Goal: Information Seeking & Learning: Learn about a topic

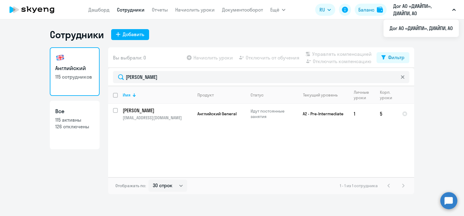
select select "30"
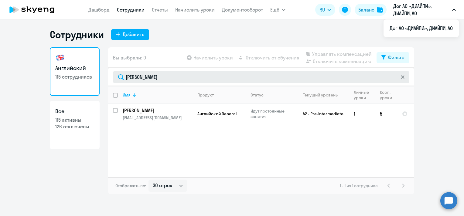
drag, startPoint x: 158, startPoint y: 80, endPoint x: 118, endPoint y: 81, distance: 40.4
click at [118, 81] on input "[PERSON_NAME]" at bounding box center [261, 77] width 296 height 12
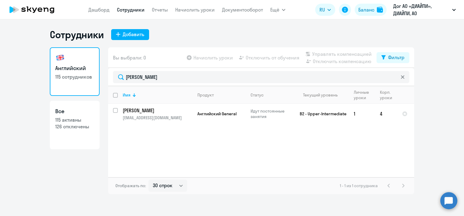
type input "[PERSON_NAME]"
click at [101, 13] on app-menu-item-link "Дашборд" at bounding box center [98, 10] width 21 height 8
click at [98, 9] on link "Дашборд" at bounding box center [98, 10] width 21 height 6
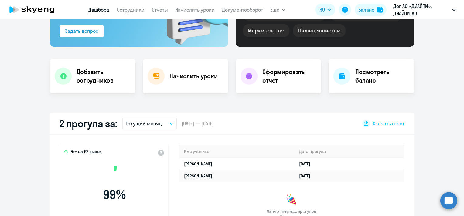
scroll to position [91, 0]
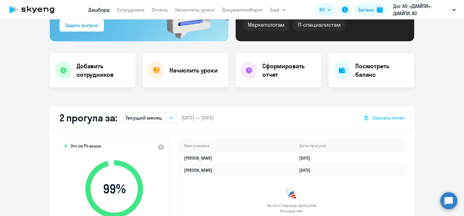
click at [169, 118] on icon "button" at bounding box center [171, 118] width 4 height 2
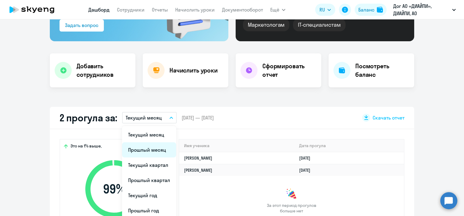
click at [155, 149] on li "Прошлый месяц" at bounding box center [149, 149] width 54 height 15
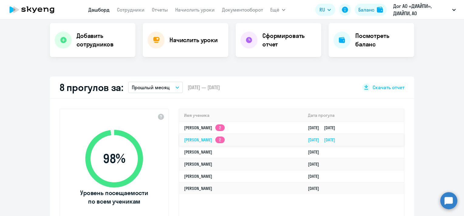
scroll to position [152, 0]
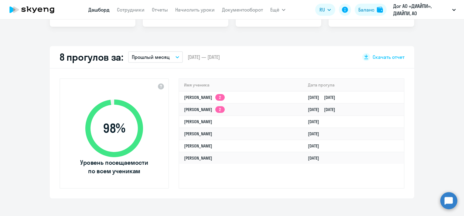
select select "30"
click at [203, 156] on link "[PERSON_NAME]" at bounding box center [198, 157] width 28 height 5
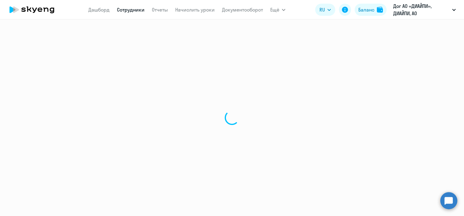
select select "english"
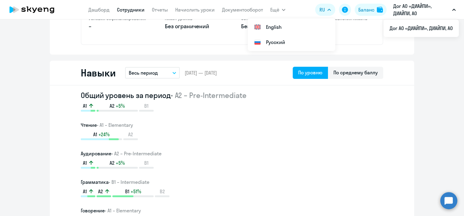
scroll to position [213, 0]
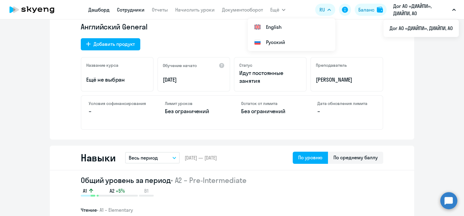
click at [104, 7] on link "Дашборд" at bounding box center [98, 10] width 21 height 6
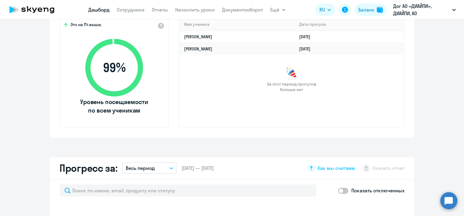
scroll to position [91, 0]
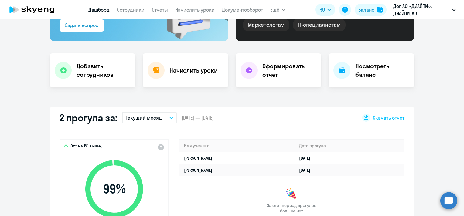
click at [158, 116] on p "Текущий месяц" at bounding box center [144, 117] width 36 height 7
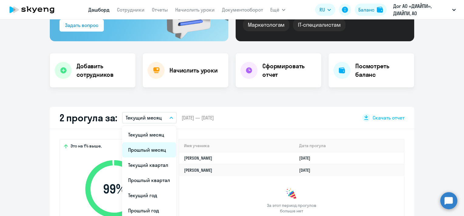
click at [145, 148] on li "Прошлый месяц" at bounding box center [149, 149] width 54 height 15
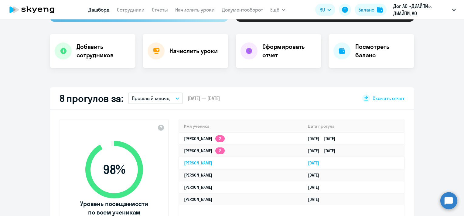
scroll to position [121, 0]
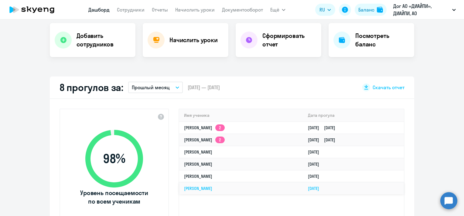
click at [212, 188] on link "[PERSON_NAME]" at bounding box center [198, 188] width 28 height 5
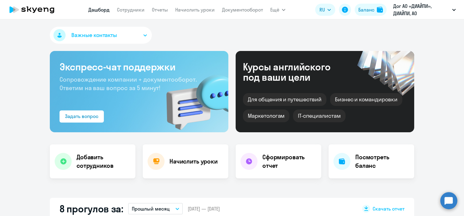
select select "english"
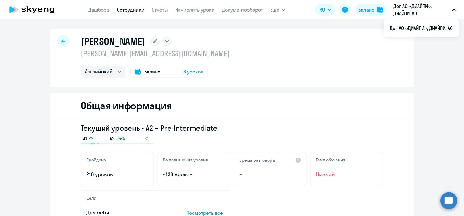
click at [65, 41] on div at bounding box center [63, 41] width 12 height 12
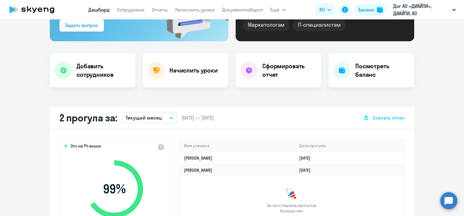
scroll to position [152, 0]
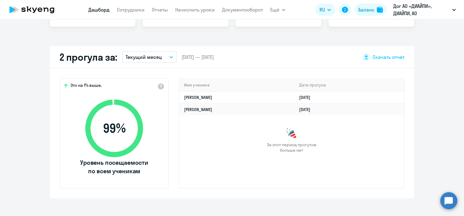
click at [164, 58] on button "Текущий месяц" at bounding box center [149, 57] width 55 height 12
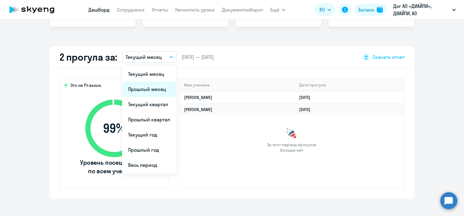
click at [156, 85] on li "Прошлый месяц" at bounding box center [149, 89] width 54 height 15
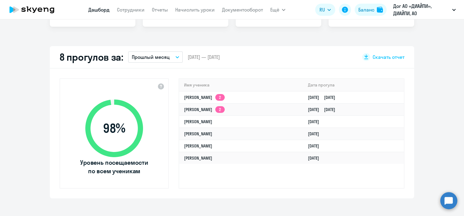
click at [137, 13] on app-menu-item-link "Сотрудники" at bounding box center [131, 10] width 28 height 8
click at [136, 10] on link "Сотрудники" at bounding box center [131, 10] width 28 height 6
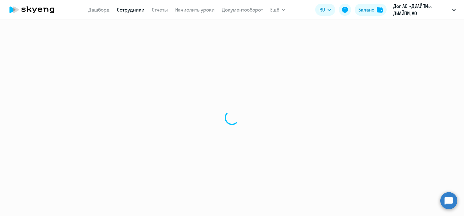
select select "30"
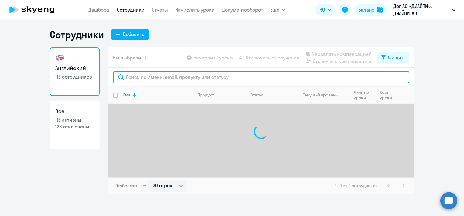
click at [168, 80] on input "text" at bounding box center [261, 77] width 296 height 12
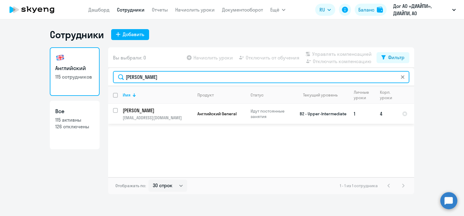
type input "[PERSON_NAME]"
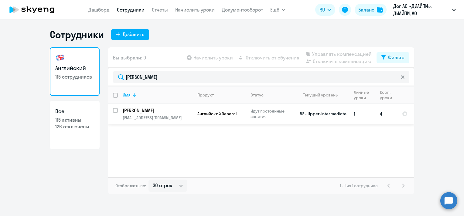
click at [153, 111] on p "[PERSON_NAME]" at bounding box center [157, 110] width 69 height 7
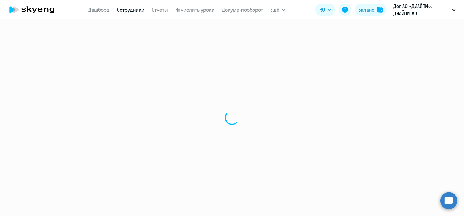
select select "english"
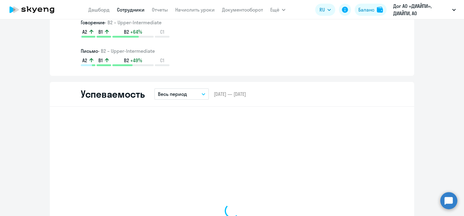
scroll to position [547, 0]
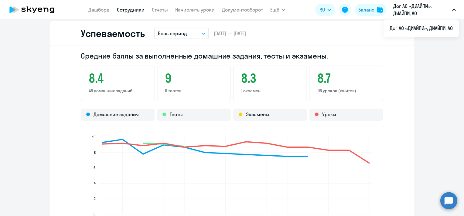
click at [423, 94] on ng-component "[PERSON_NAME] [EMAIL_ADDRESS][DOMAIN_NAME] Английский Баланс 5 уроков Общая инф…" at bounding box center [232, 94] width 464 height 1225
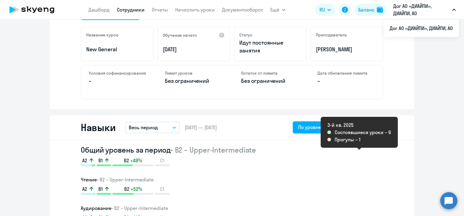
scroll to position [0, 0]
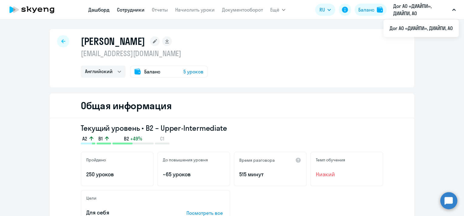
click at [108, 9] on link "Дашборд" at bounding box center [98, 10] width 21 height 6
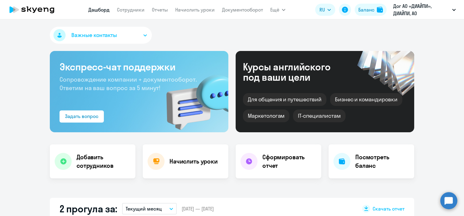
select select "30"
